Goal: Task Accomplishment & Management: Use online tool/utility

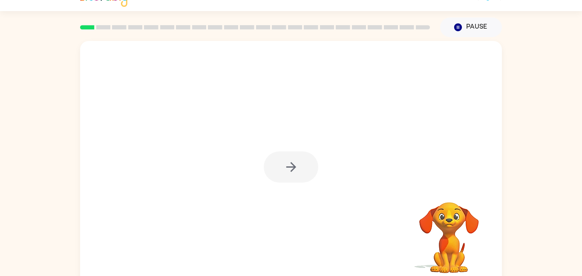
scroll to position [24, 0]
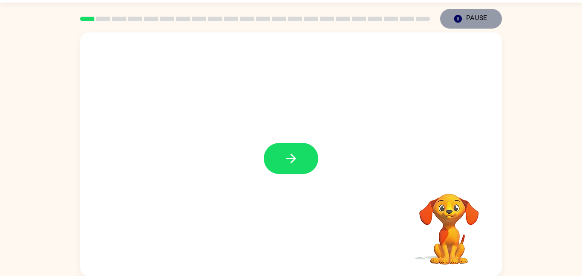
click at [463, 21] on button "Pause Pause" at bounding box center [471, 19] width 62 height 20
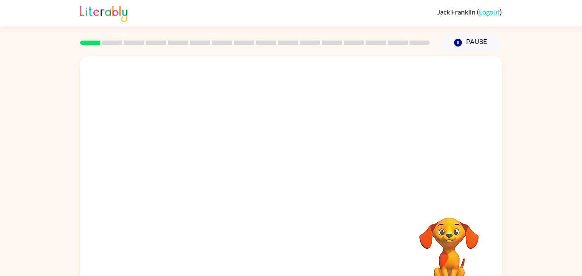
scroll to position [24, 0]
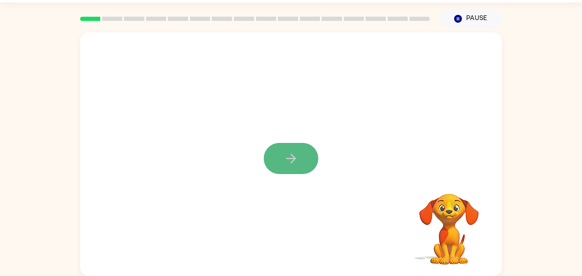
click at [284, 152] on icon "button" at bounding box center [291, 158] width 15 height 15
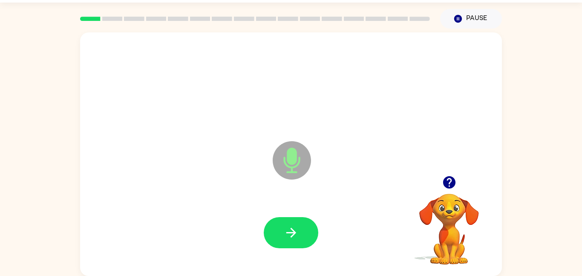
click at [298, 158] on icon at bounding box center [292, 160] width 38 height 38
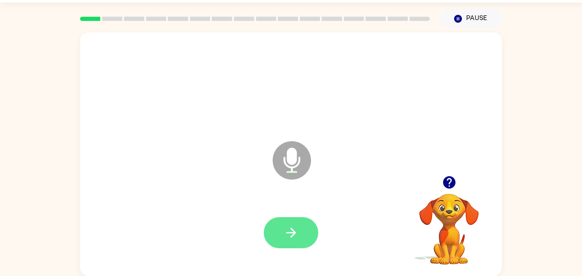
click at [299, 231] on button "button" at bounding box center [291, 232] width 55 height 31
click at [298, 226] on icon "button" at bounding box center [291, 232] width 15 height 15
click at [277, 230] on button "button" at bounding box center [291, 232] width 55 height 31
click at [303, 227] on button "button" at bounding box center [291, 232] width 55 height 31
click at [284, 239] on icon "button" at bounding box center [291, 232] width 15 height 15
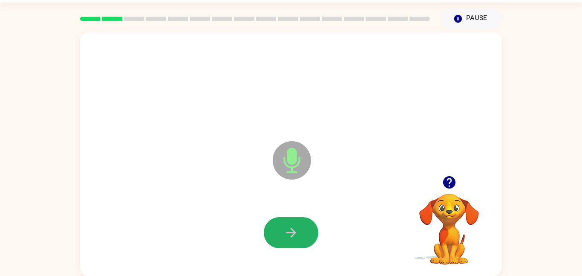
click at [293, 230] on icon "button" at bounding box center [291, 233] width 10 height 10
click at [306, 225] on button "button" at bounding box center [291, 232] width 55 height 31
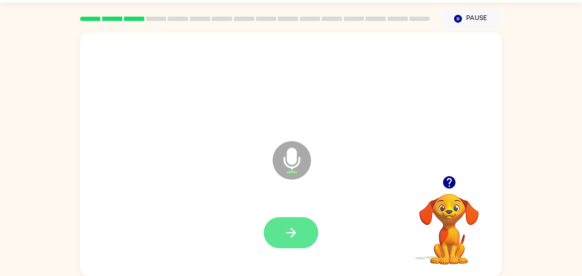
click at [308, 243] on button "button" at bounding box center [291, 232] width 55 height 31
